Goal: Use online tool/utility: Utilize a website feature to perform a specific function

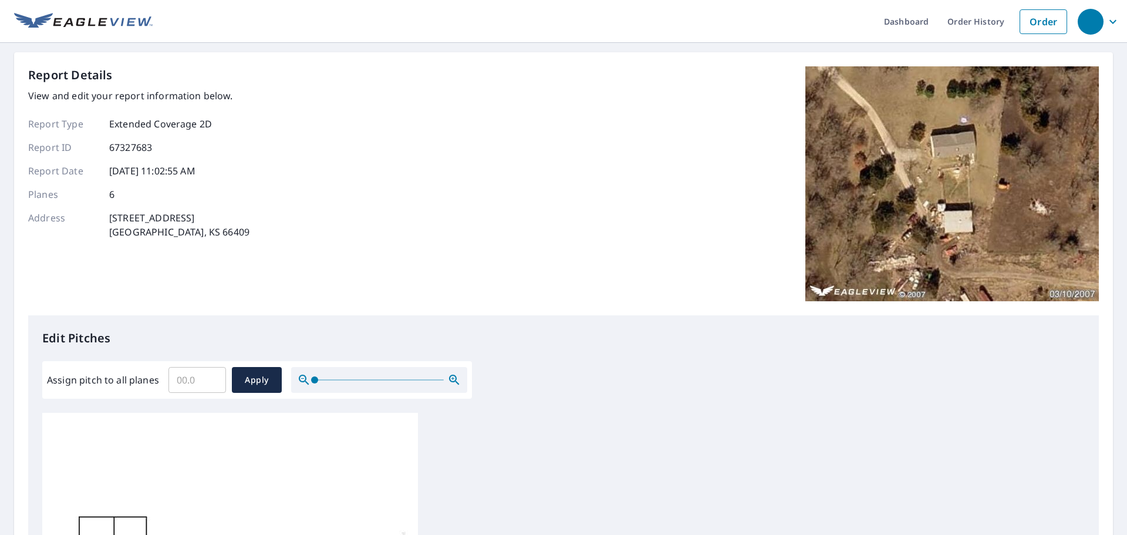
click at [194, 383] on input "Assign pitch to all planes" at bounding box center [197, 379] width 58 height 33
type input "5"
click at [258, 382] on span "Apply" at bounding box center [256, 380] width 31 height 15
type input "5"
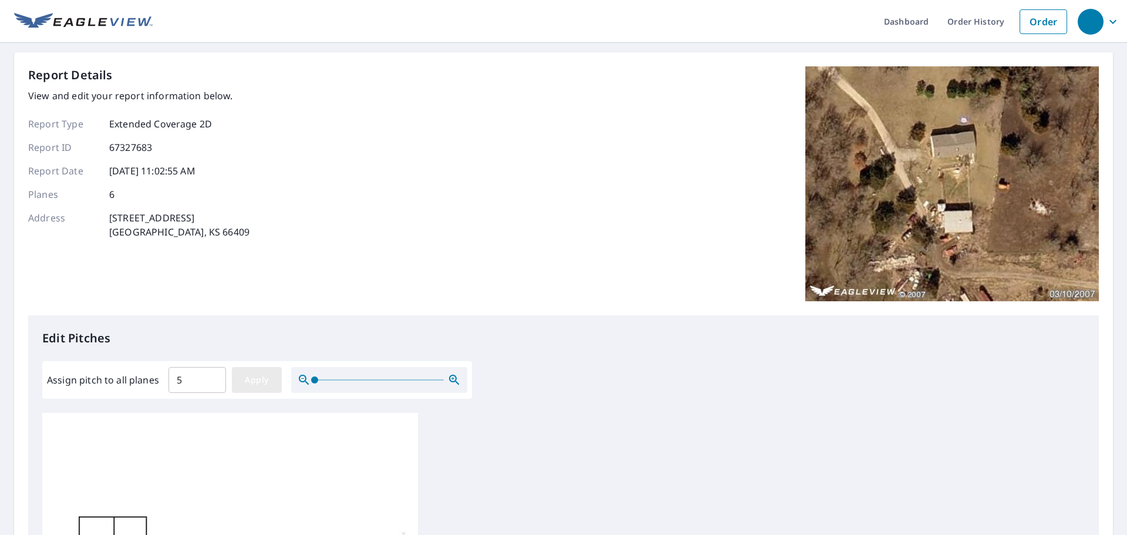
type input "5"
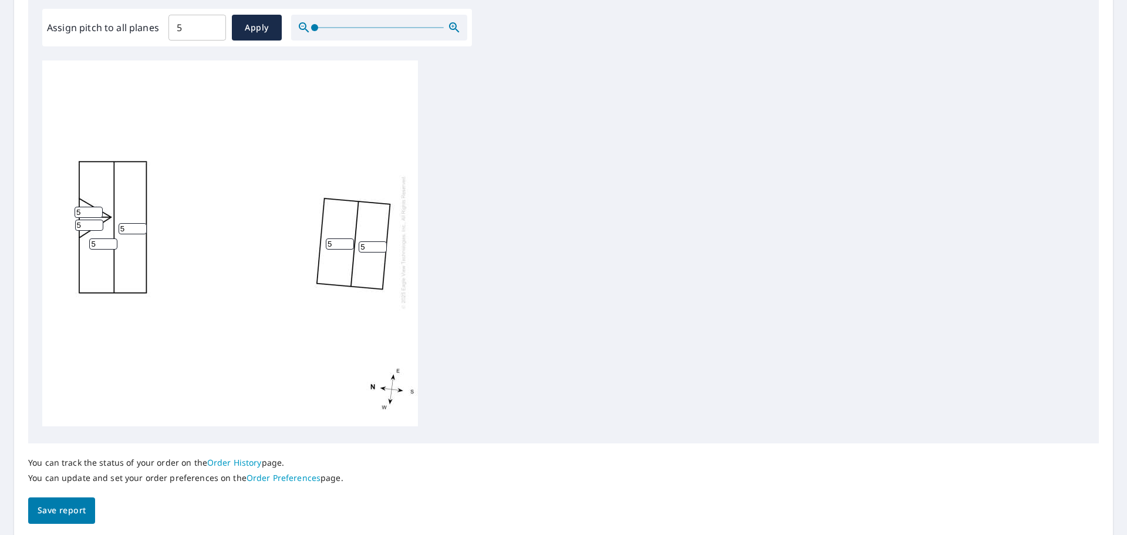
scroll to position [12, 0]
click at [57, 515] on span "Save report" at bounding box center [62, 510] width 48 height 15
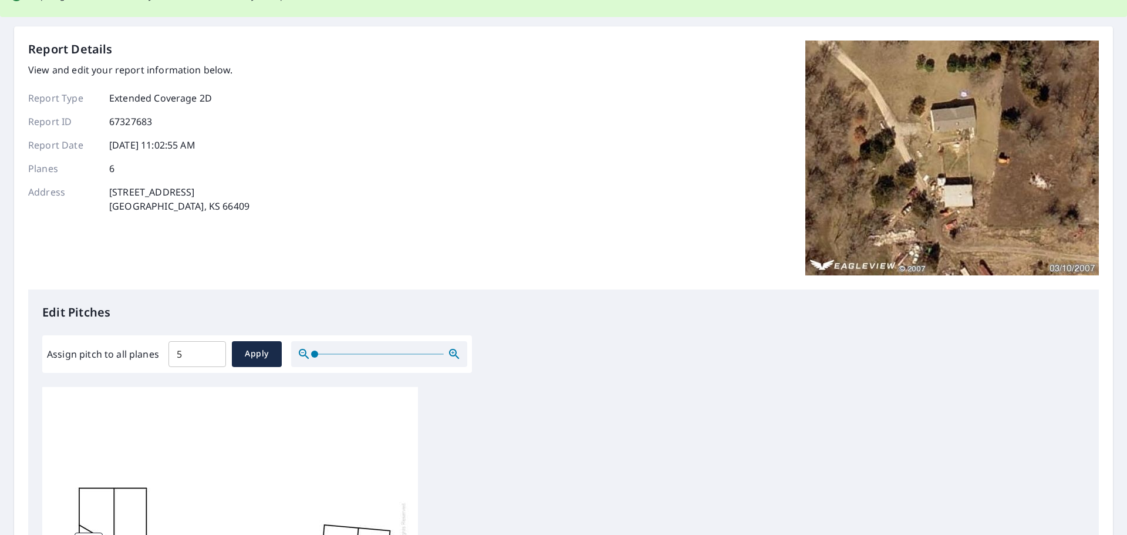
scroll to position [0, 0]
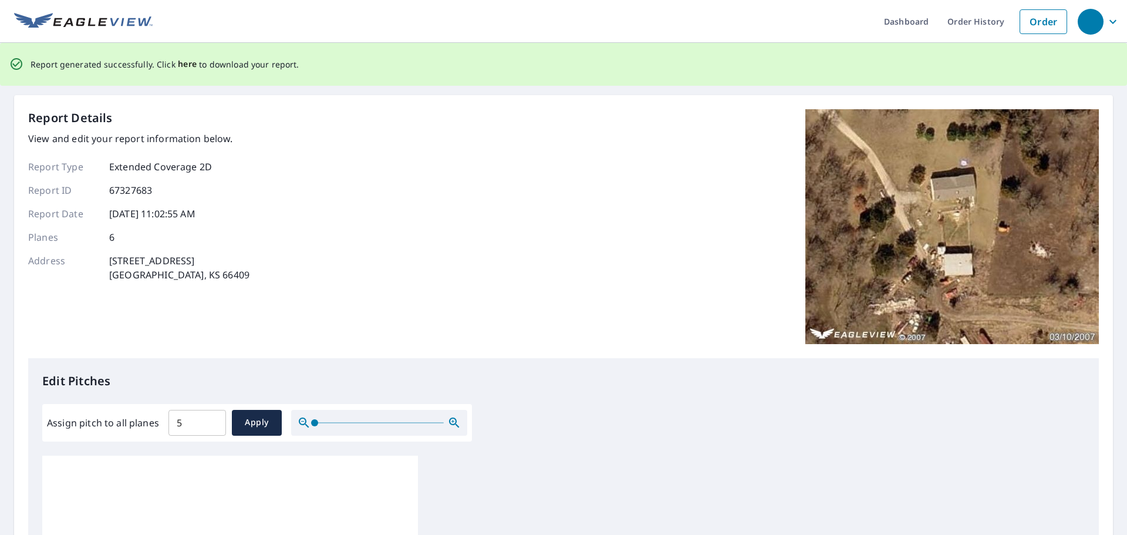
click at [180, 62] on span "here" at bounding box center [187, 64] width 19 height 15
